Goal: Information Seeking & Learning: Learn about a topic

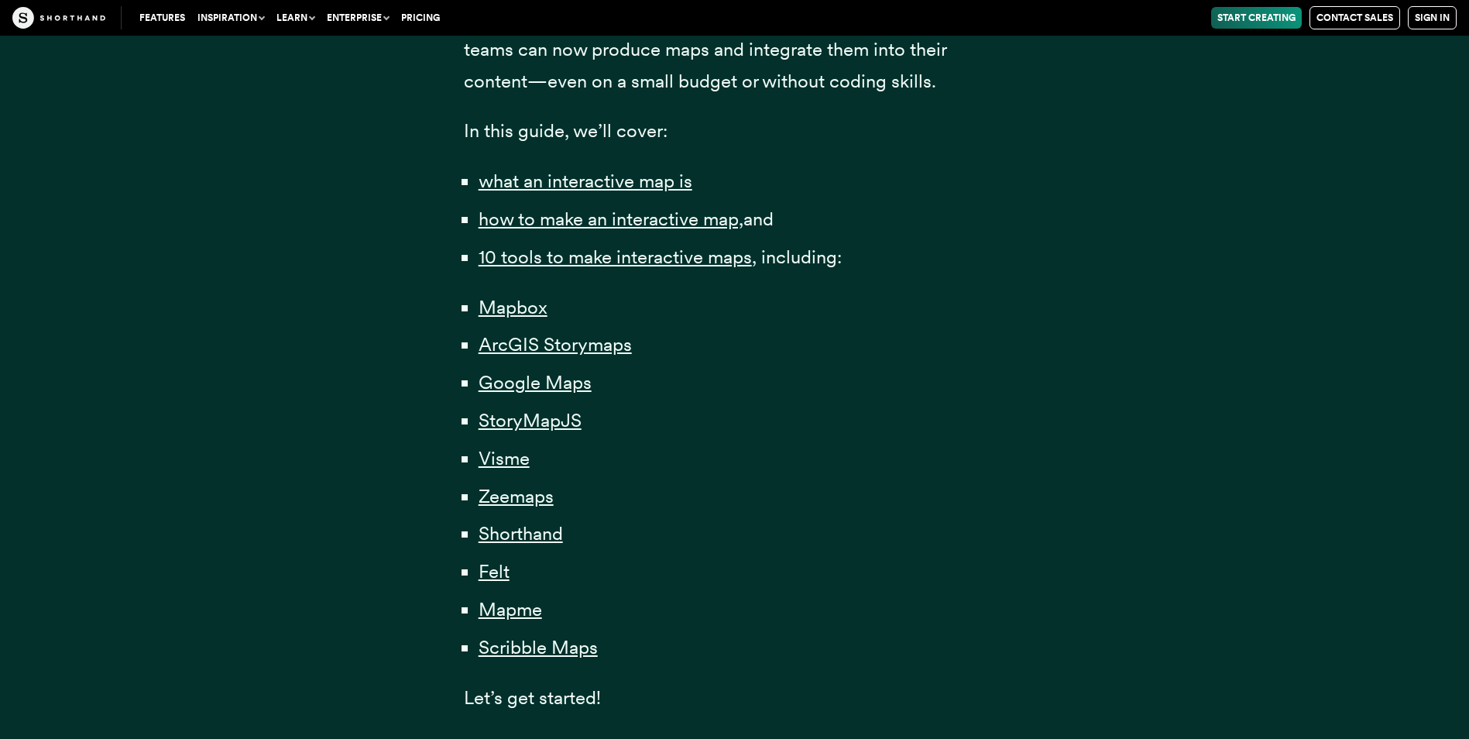
scroll to position [1084, 0]
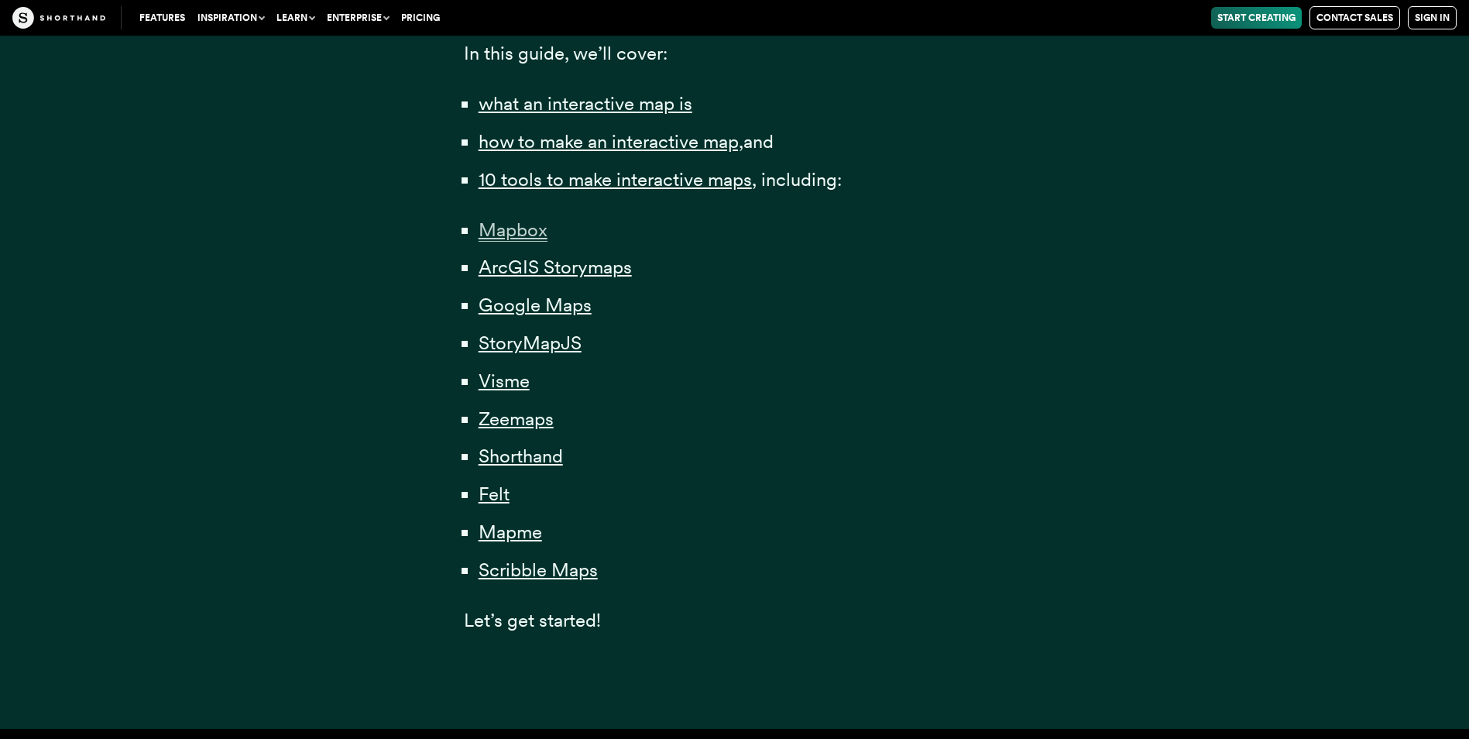
click at [513, 232] on span "Mapbox" at bounding box center [513, 229] width 69 height 23
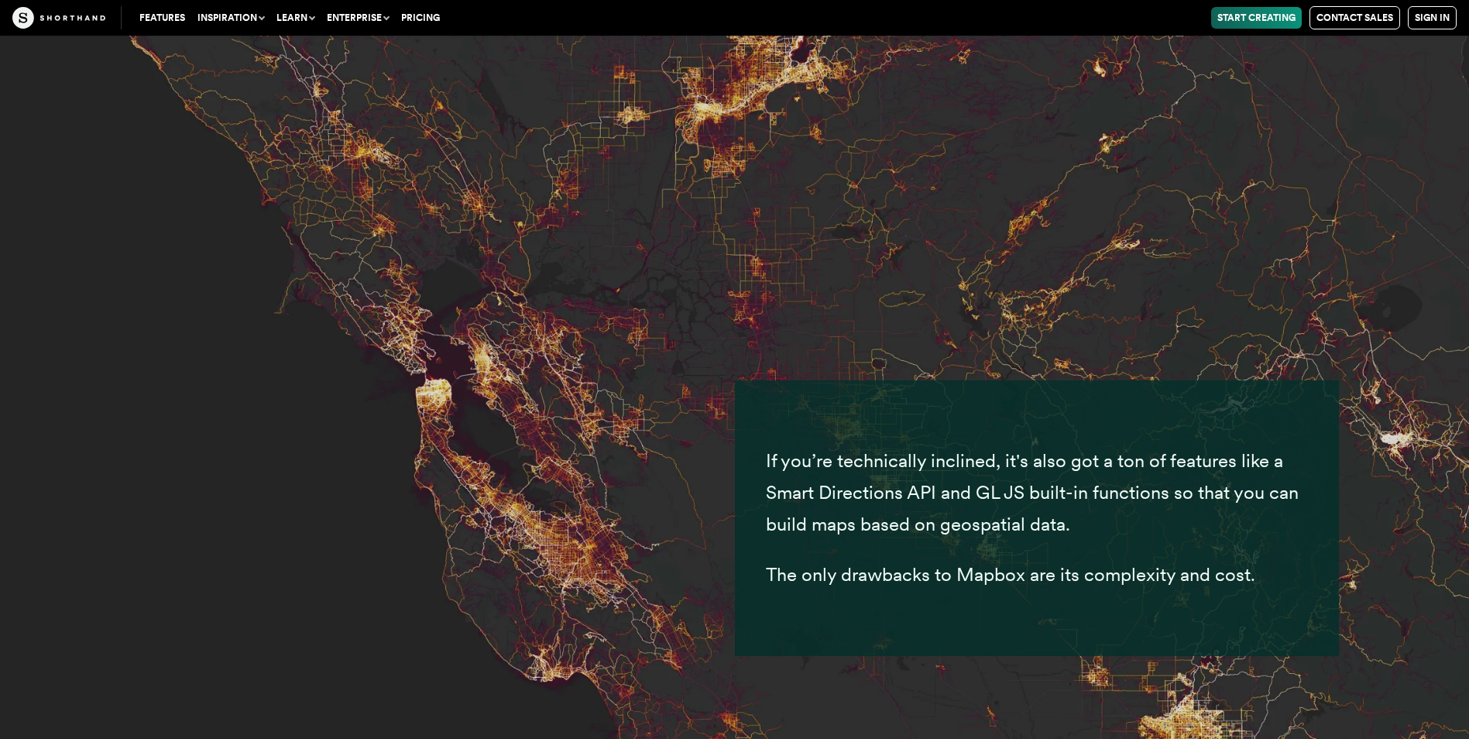
scroll to position [6824, 0]
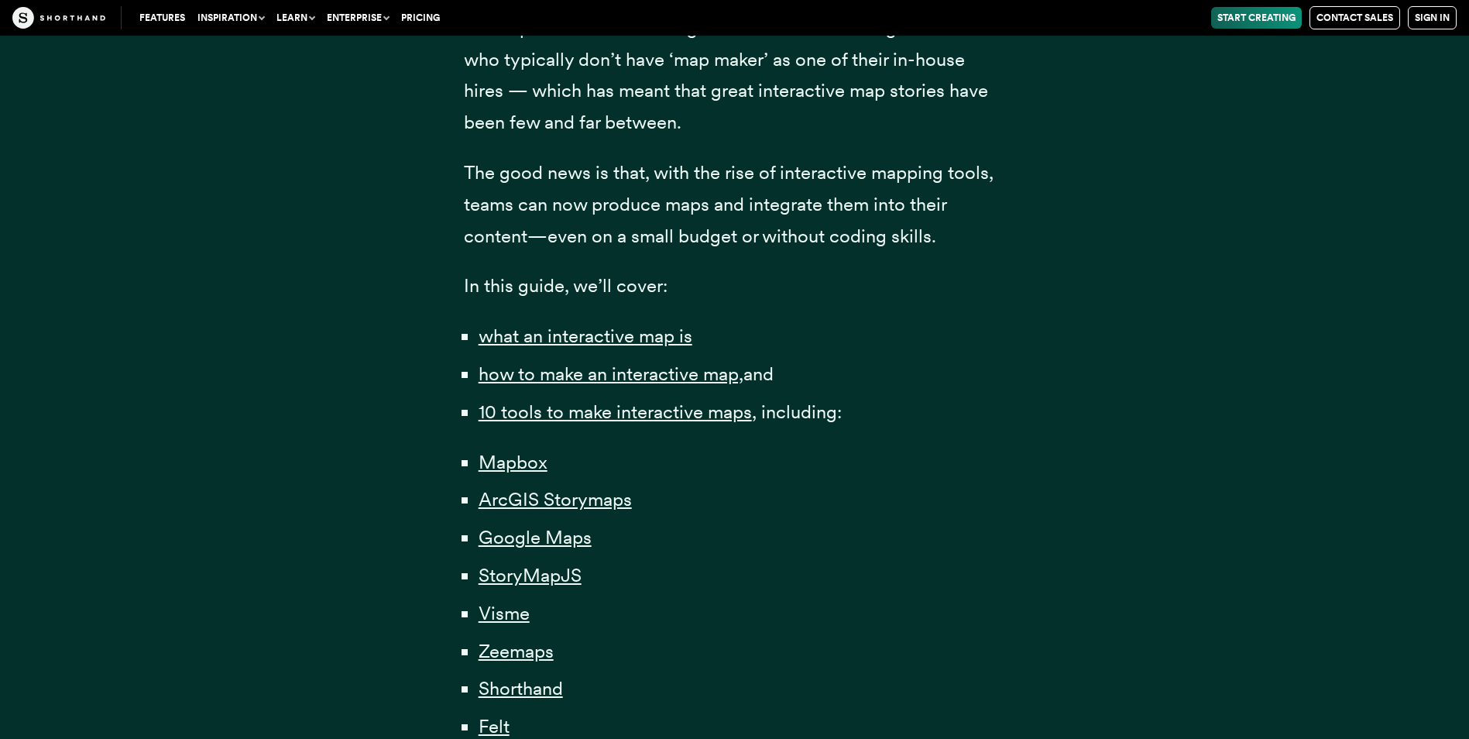
scroll to position [929, 0]
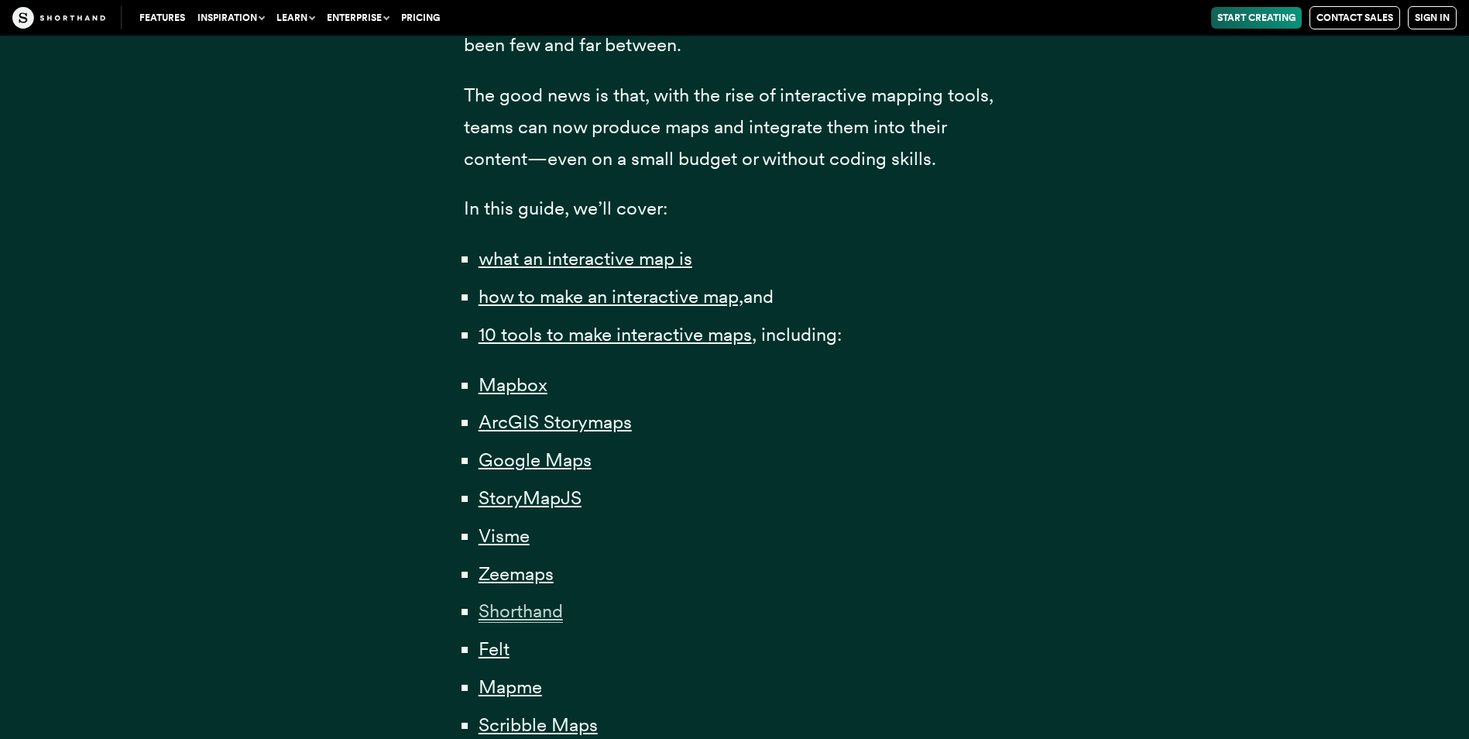
click at [527, 609] on span "Shorthand" at bounding box center [521, 610] width 84 height 23
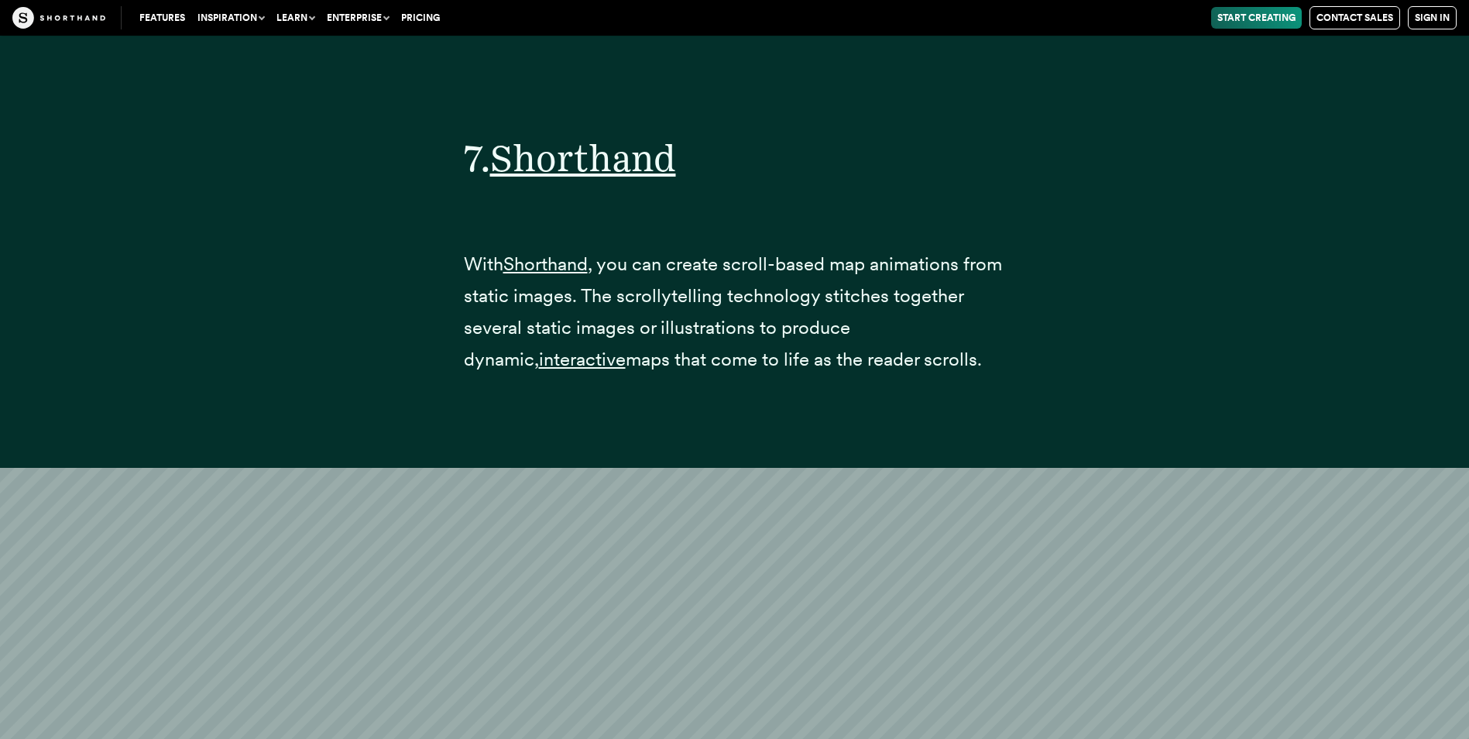
scroll to position [29154, 0]
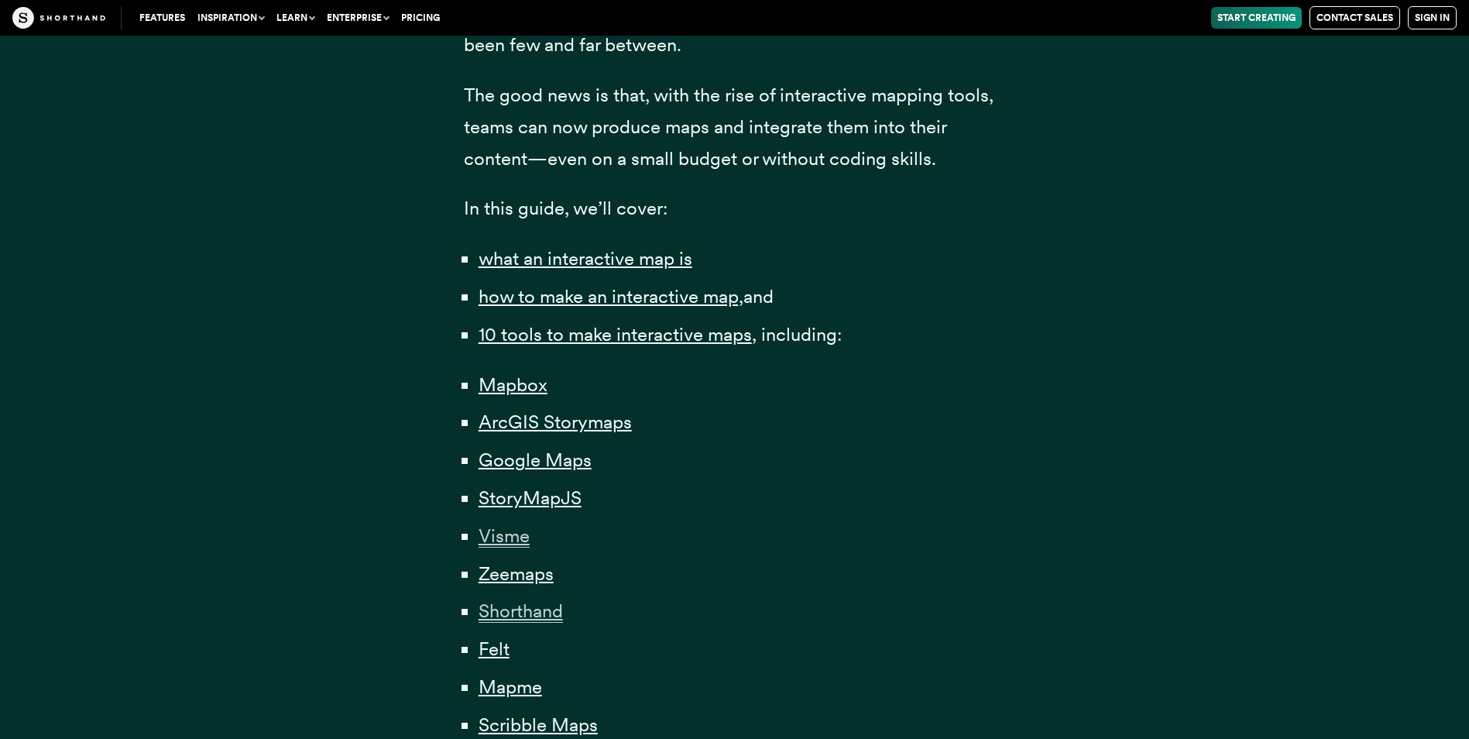
scroll to position [1162, 0]
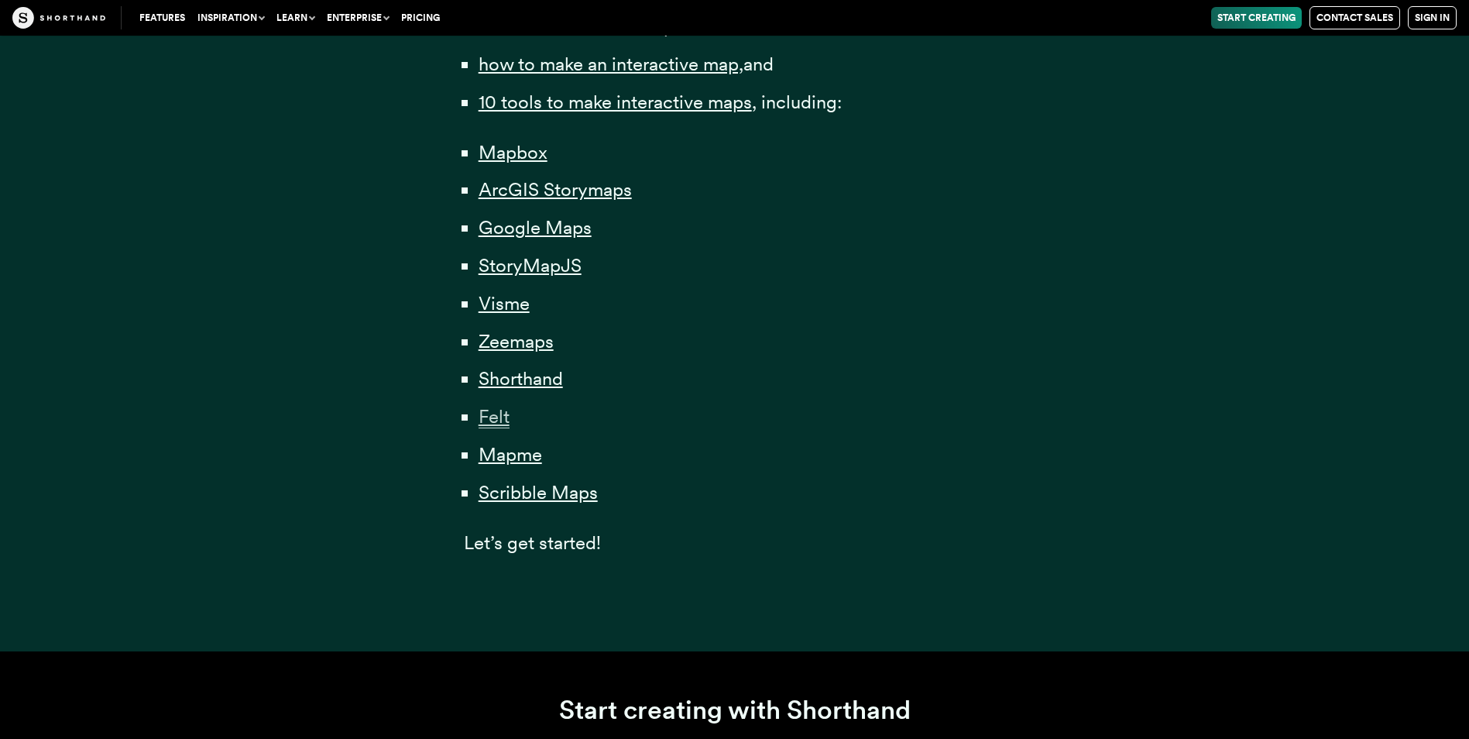
click at [499, 410] on span "Felt" at bounding box center [494, 416] width 31 height 23
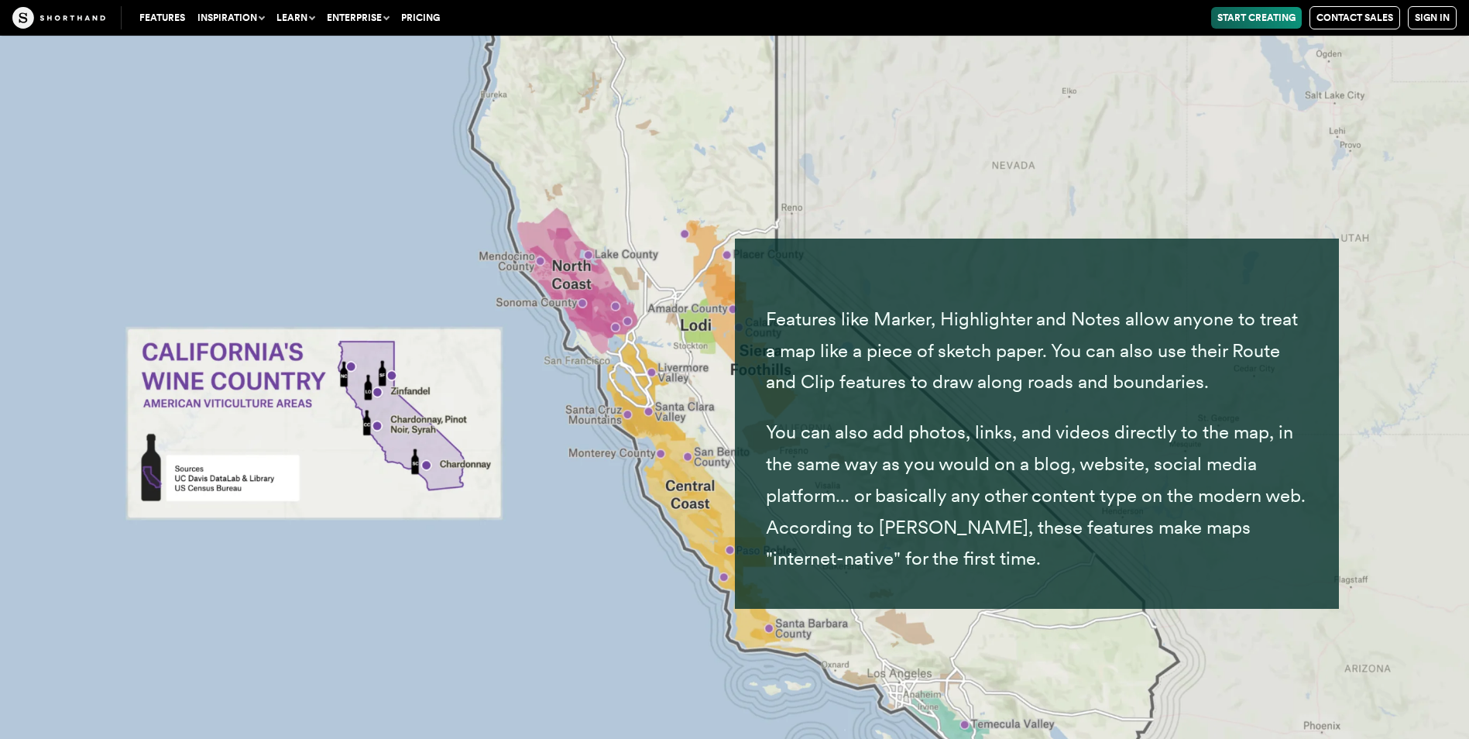
scroll to position [32566, 0]
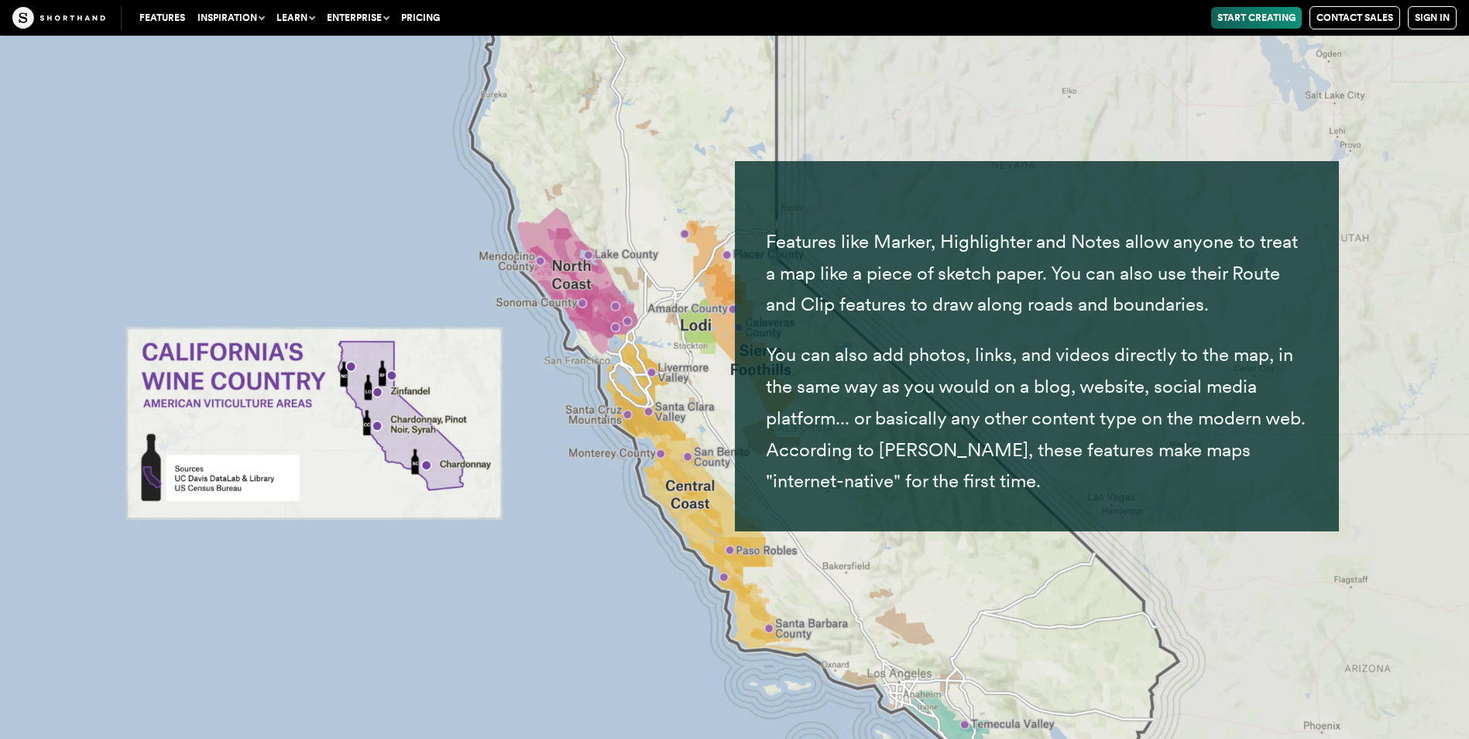
click at [420, 9] on link "Pricing" at bounding box center [420, 18] width 51 height 22
